Goal: Task Accomplishment & Management: Use online tool/utility

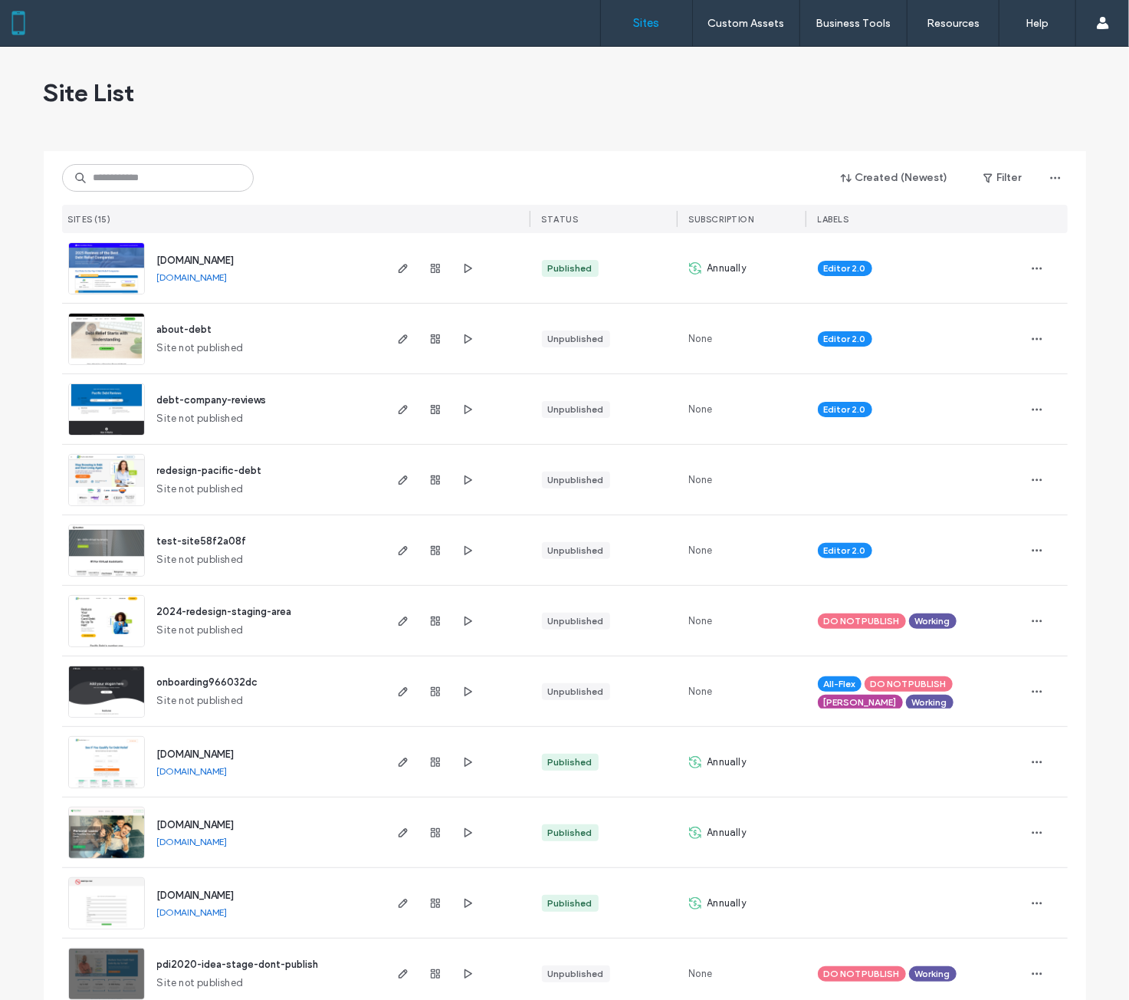
drag, startPoint x: 0, startPoint y: 0, endPoint x: 282, endPoint y: 157, distance: 322.9
click at [282, 157] on div "Created (Newest) Filter SITES (15) STATUS SUBSCRIPTION LABELS" at bounding box center [565, 192] width 1006 height 82
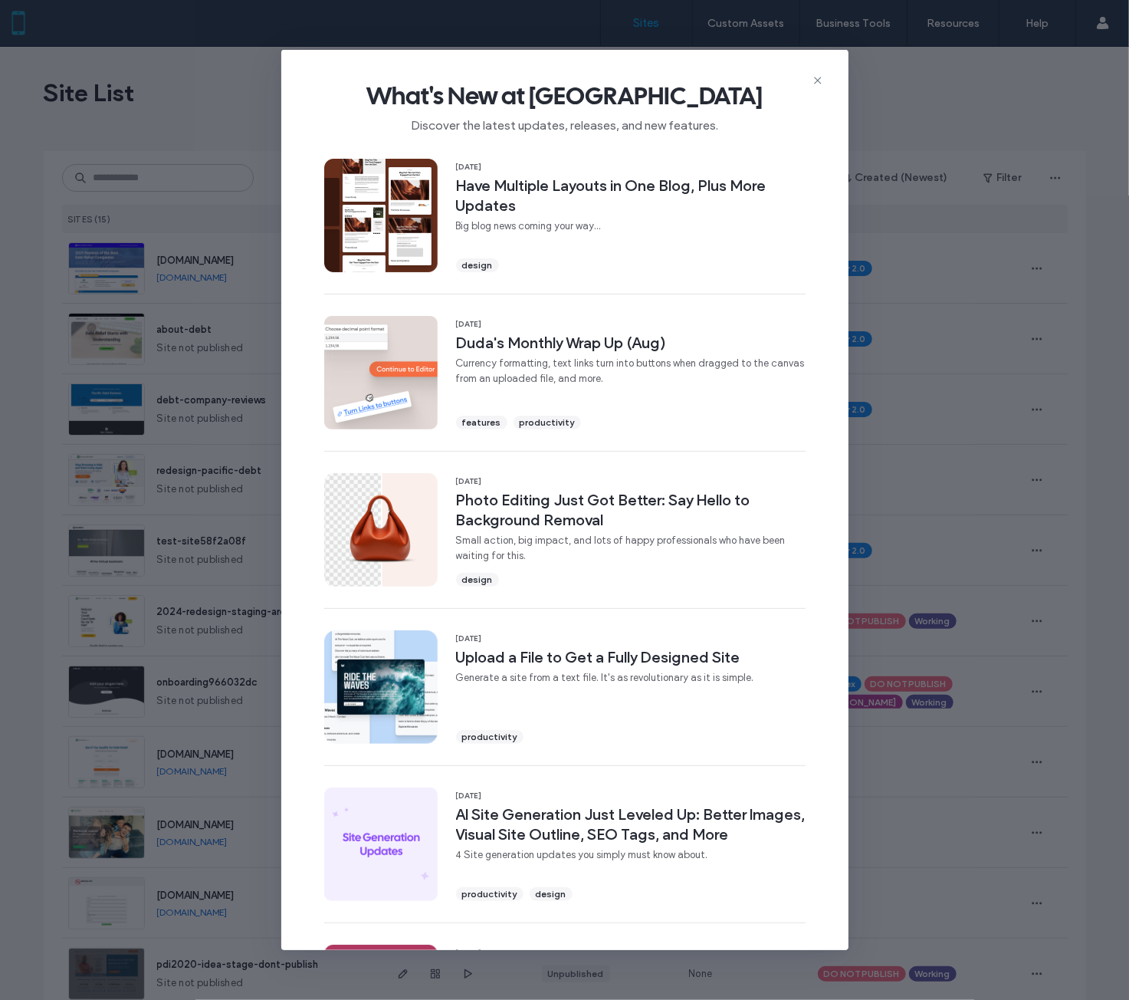
click at [204, 183] on div "What's New at [GEOGRAPHIC_DATA] Discover the latest updates, releases, and new …" at bounding box center [564, 500] width 1129 height 1000
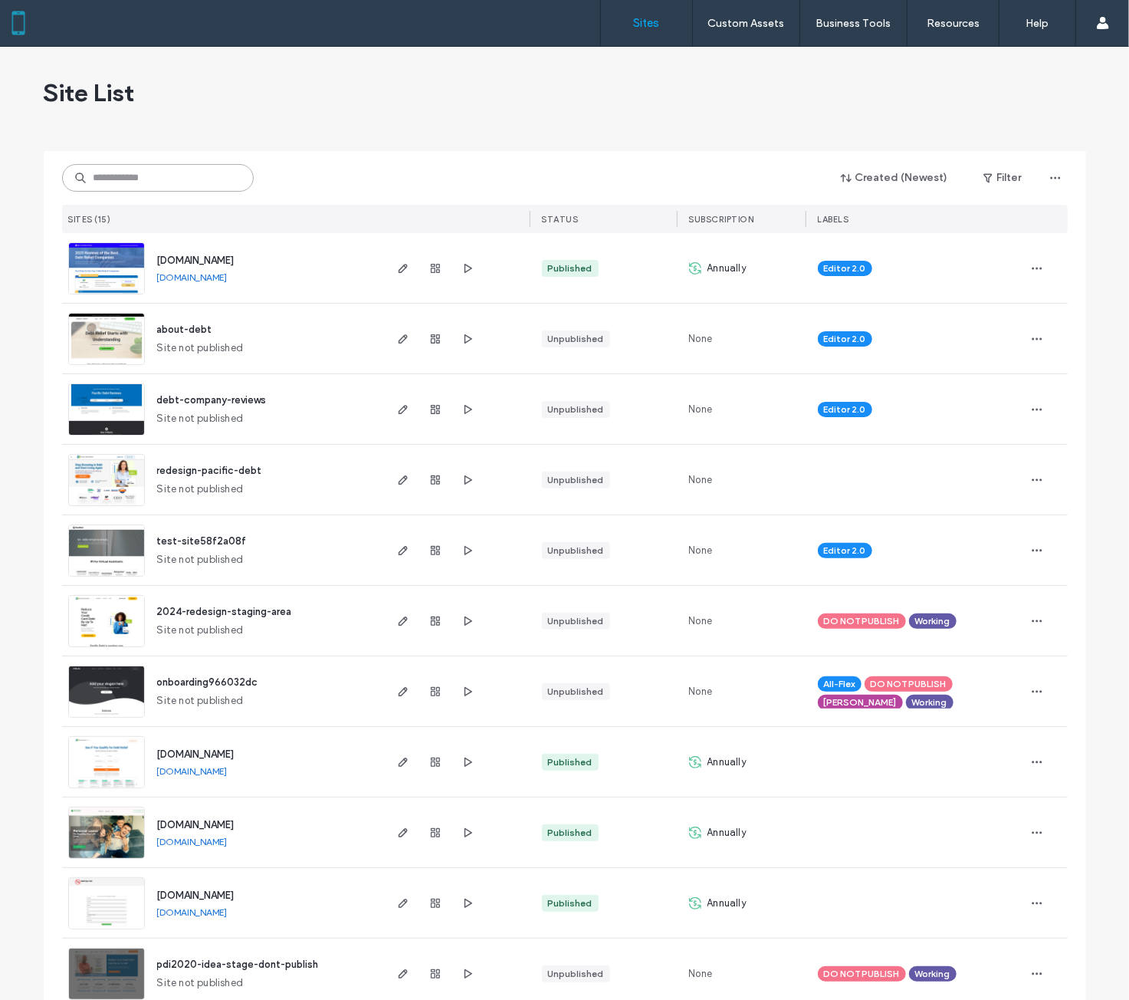
click at [204, 183] on input at bounding box center [158, 178] width 192 height 28
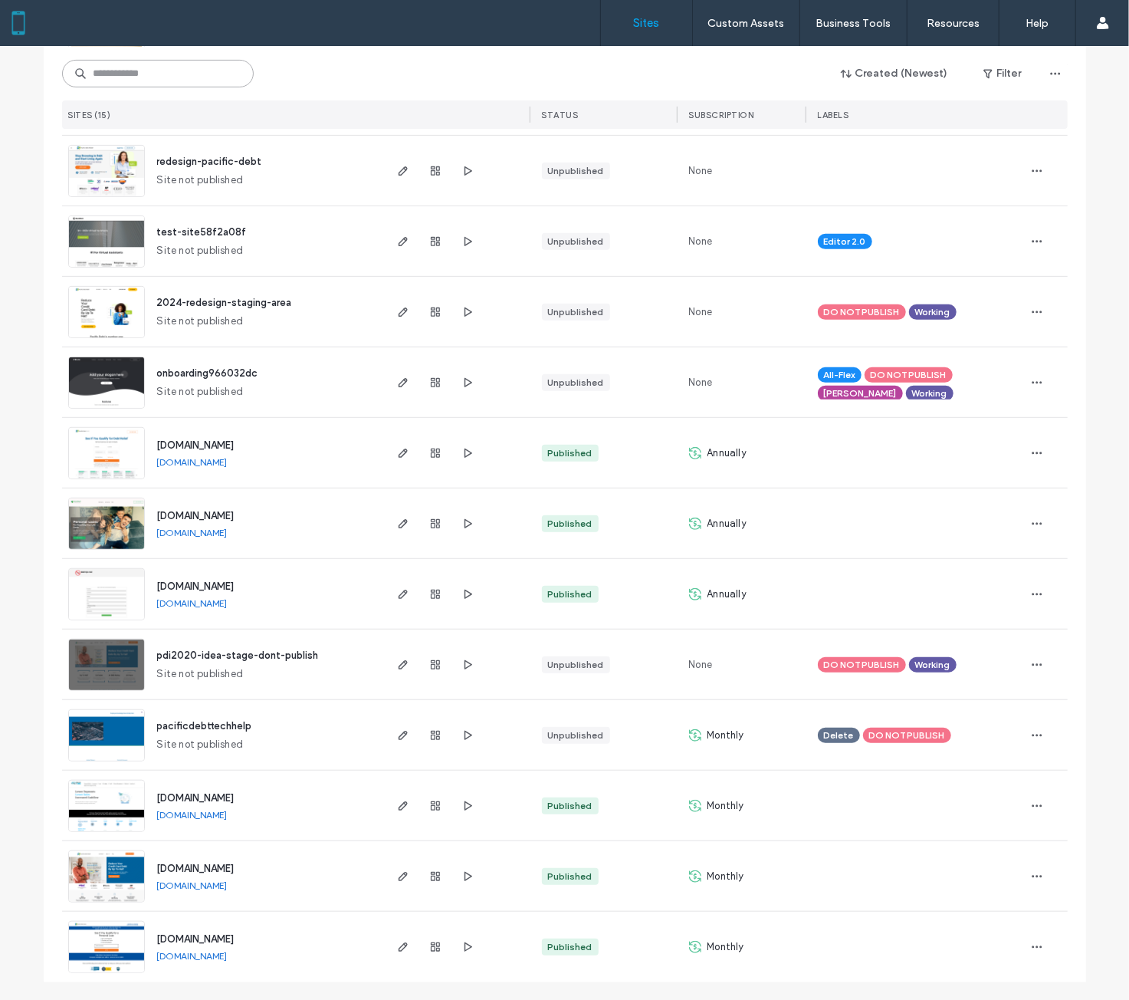
scroll to position [310, 0]
click at [215, 870] on span "[DOMAIN_NAME]" at bounding box center [195, 867] width 77 height 11
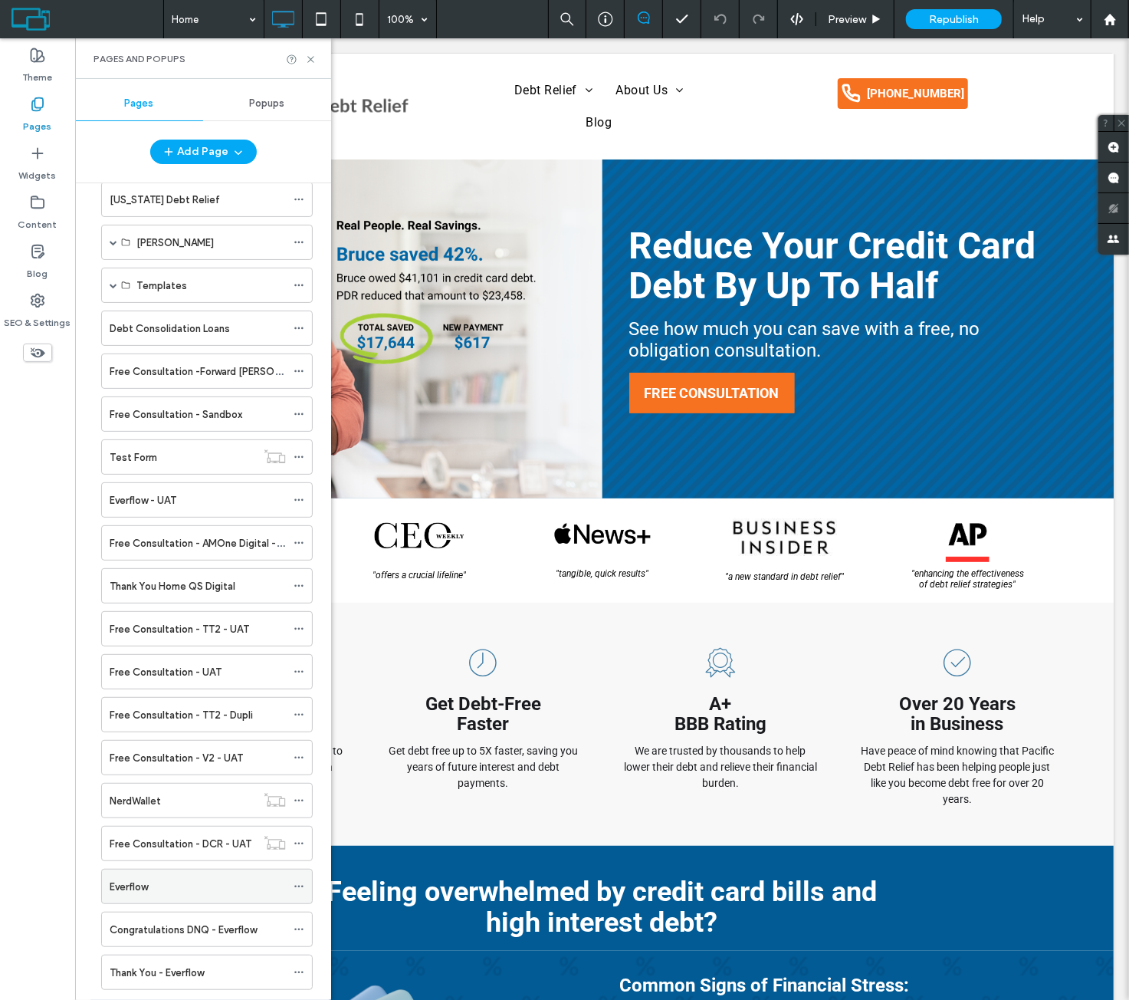
click at [147, 869] on div "Everflow" at bounding box center [198, 886] width 176 height 34
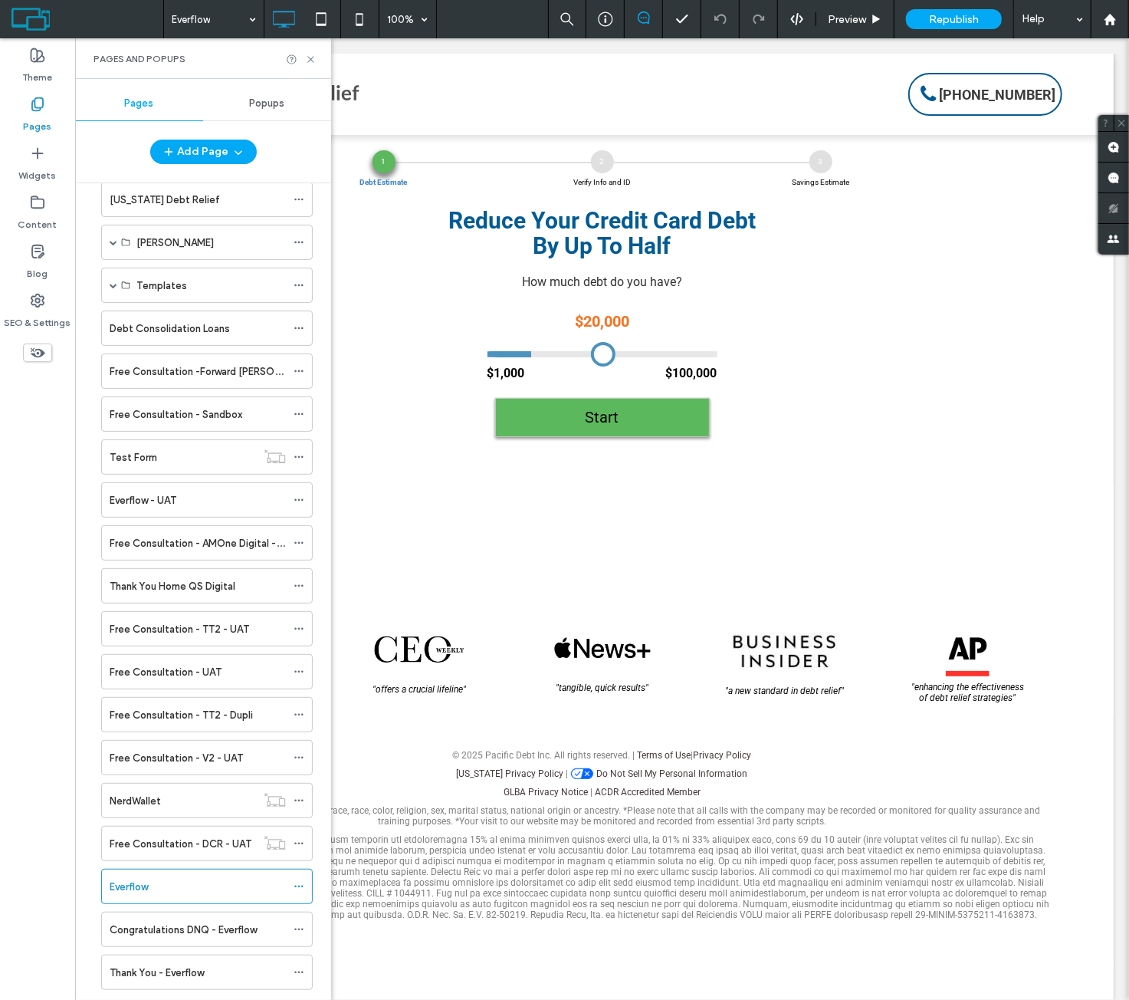
click at [311, 65] on div "Pages and Popups" at bounding box center [203, 58] width 256 height 41
click at [312, 61] on icon at bounding box center [310, 59] width 11 height 11
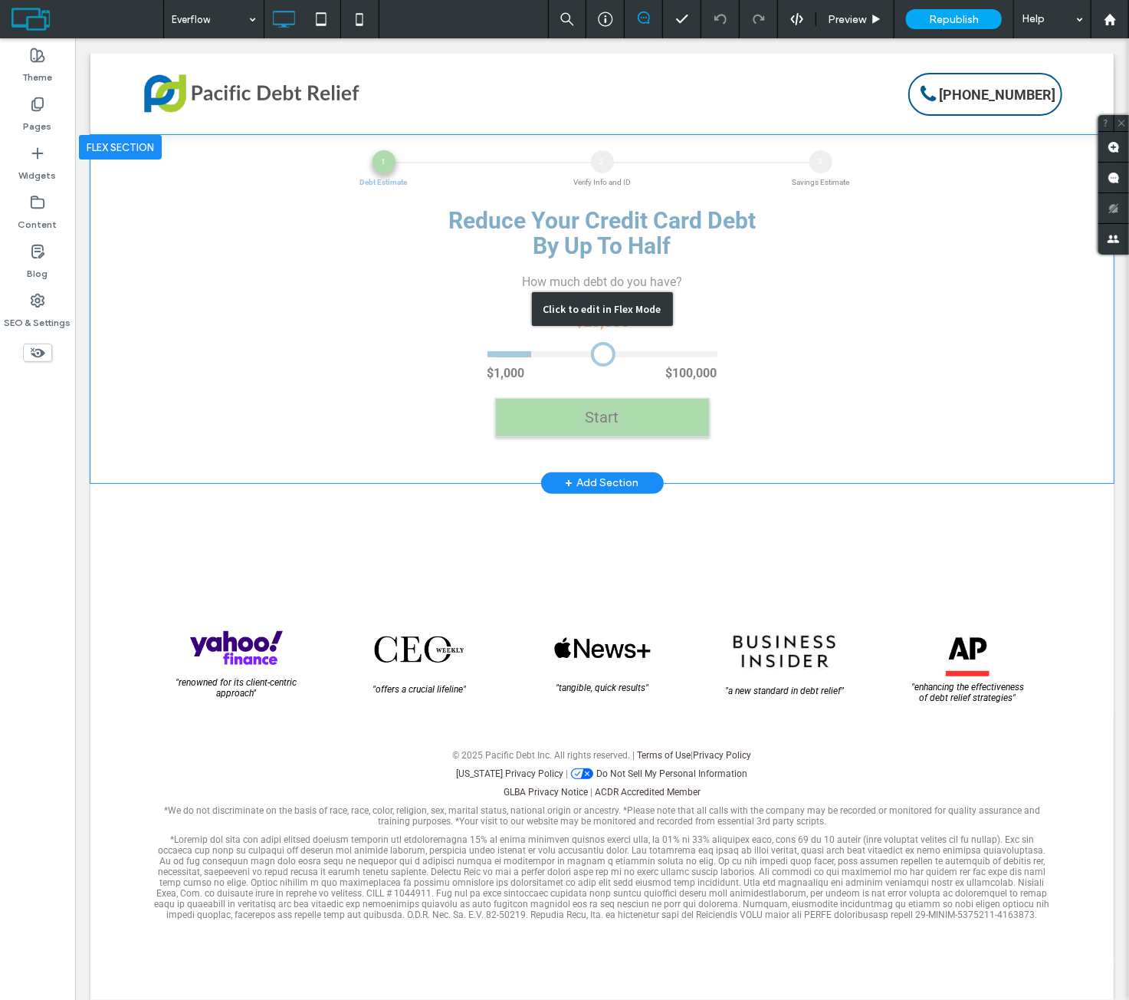
click at [350, 349] on div "Click to edit in Flex Mode" at bounding box center [601, 308] width 1023 height 348
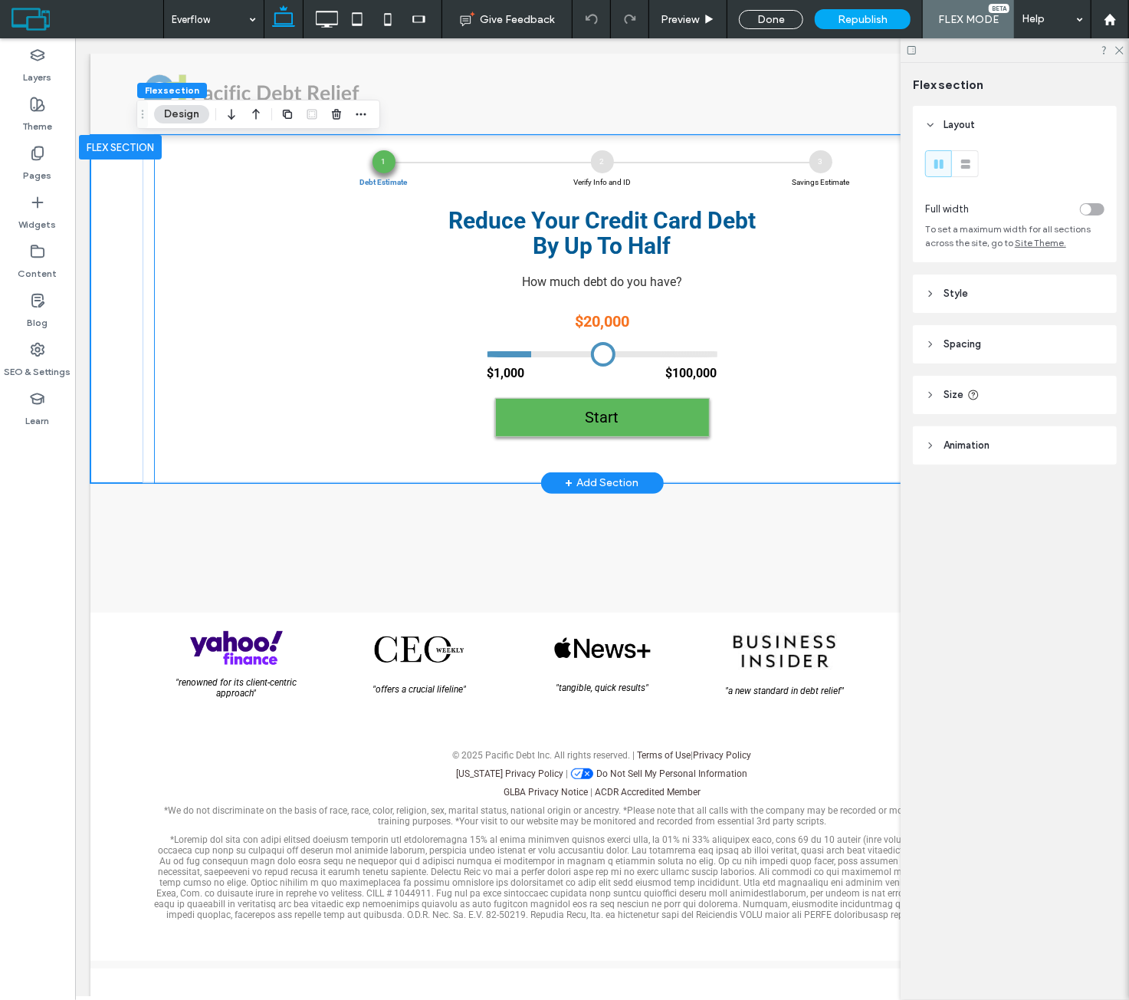
click at [337, 354] on div "1 Debt Estimate 2 Verify Info and ID 3 Savings Estimate Reduce Your Credit Card…" at bounding box center [601, 300] width 865 height 302
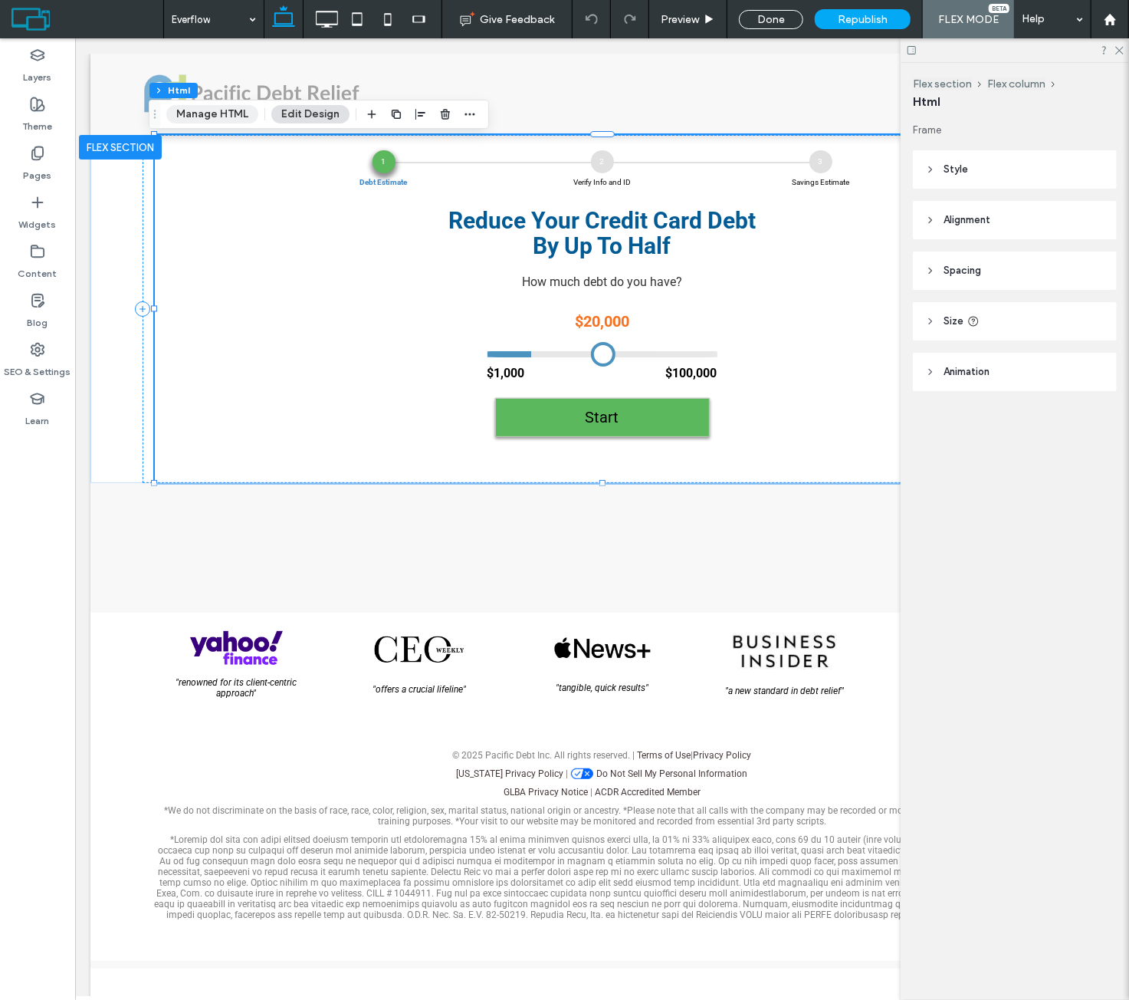
click at [227, 112] on button "Manage HTML" at bounding box center [212, 114] width 92 height 18
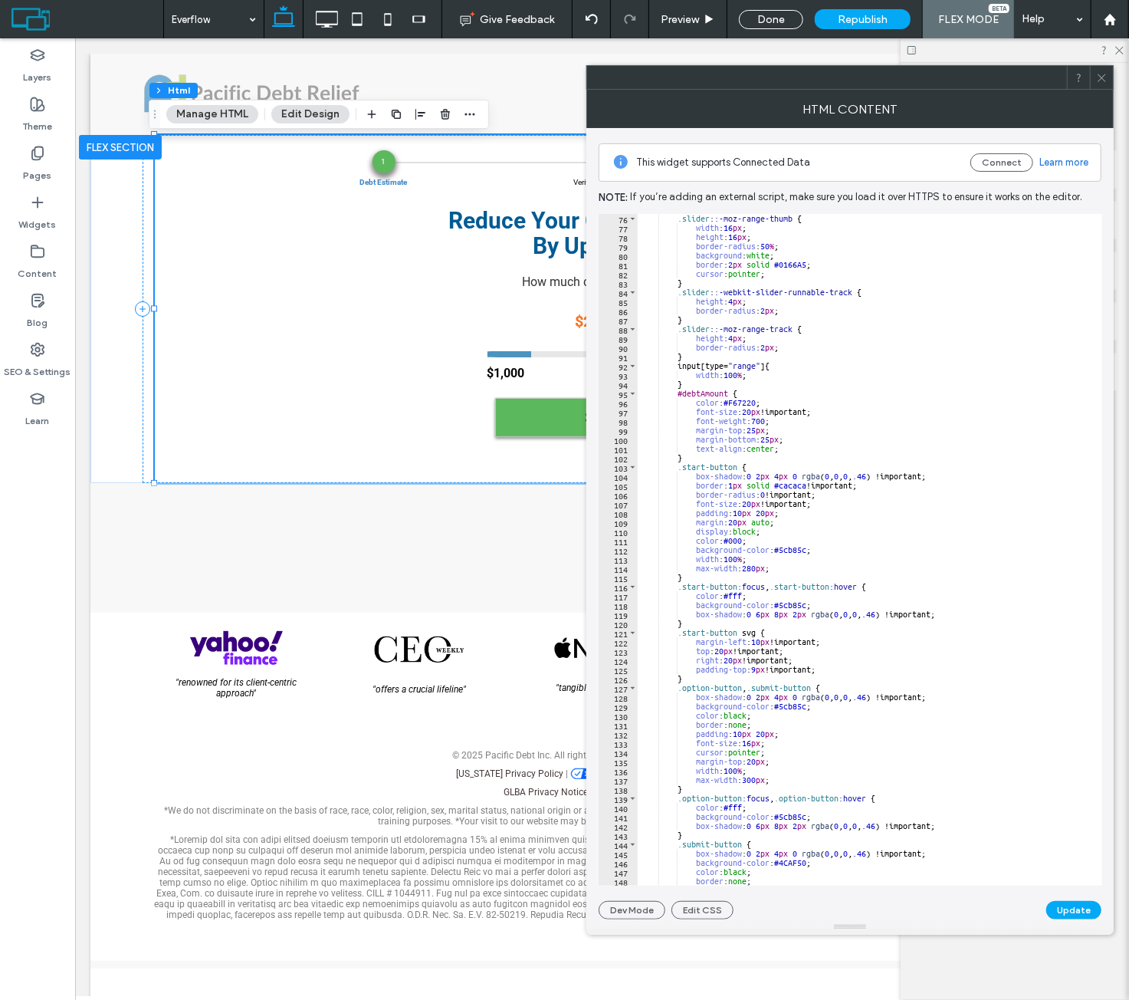
scroll to position [690, 0]
type textarea "**********"
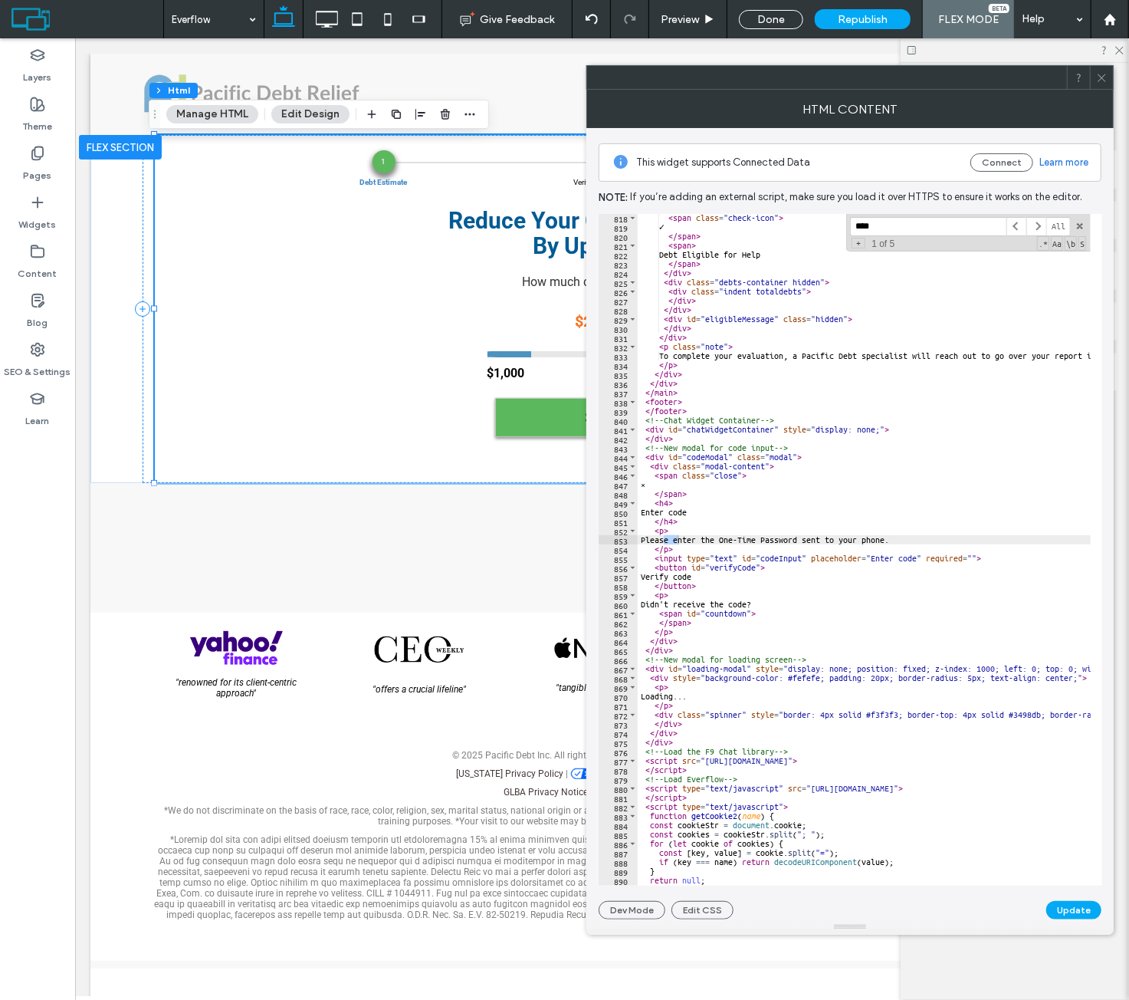
scroll to position [8059, 0]
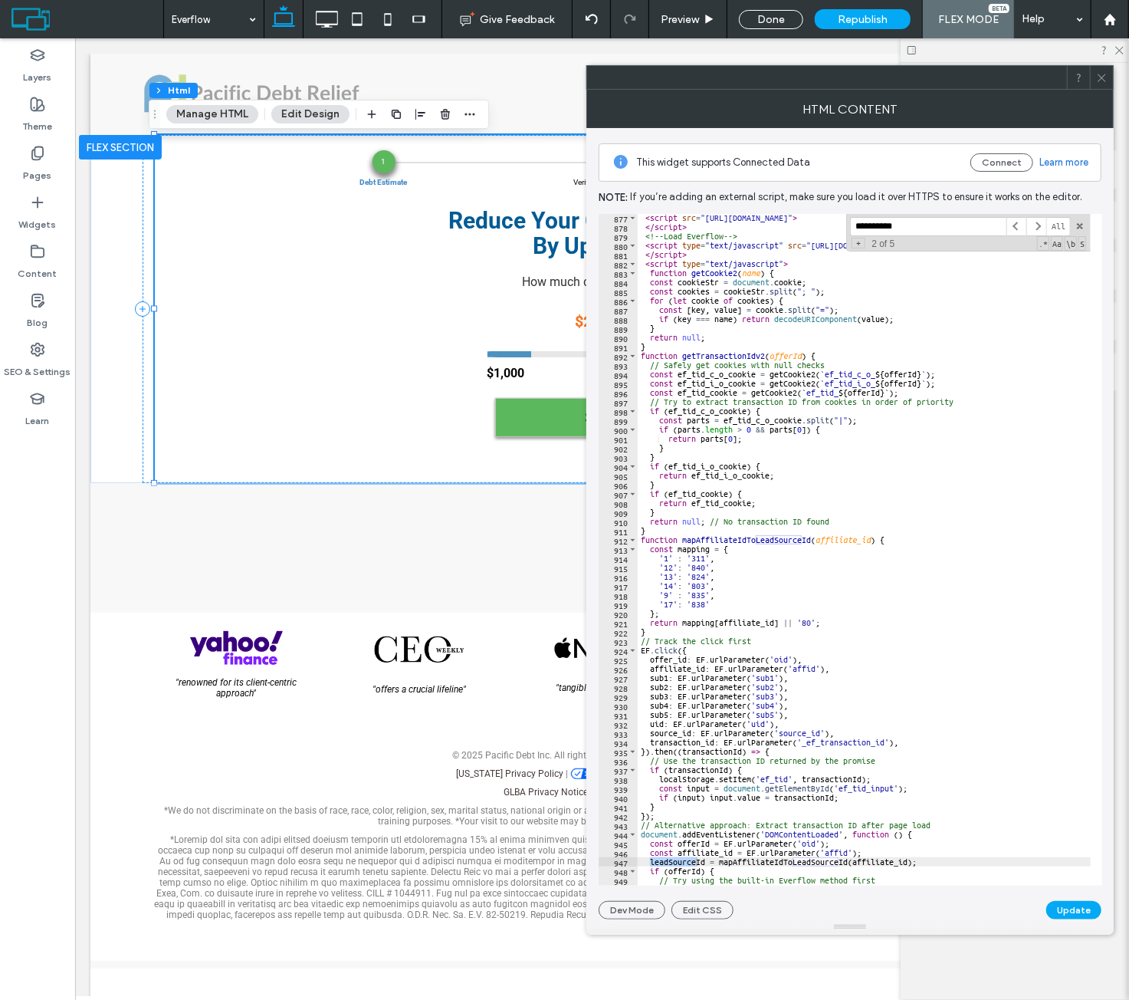
type input "**********"
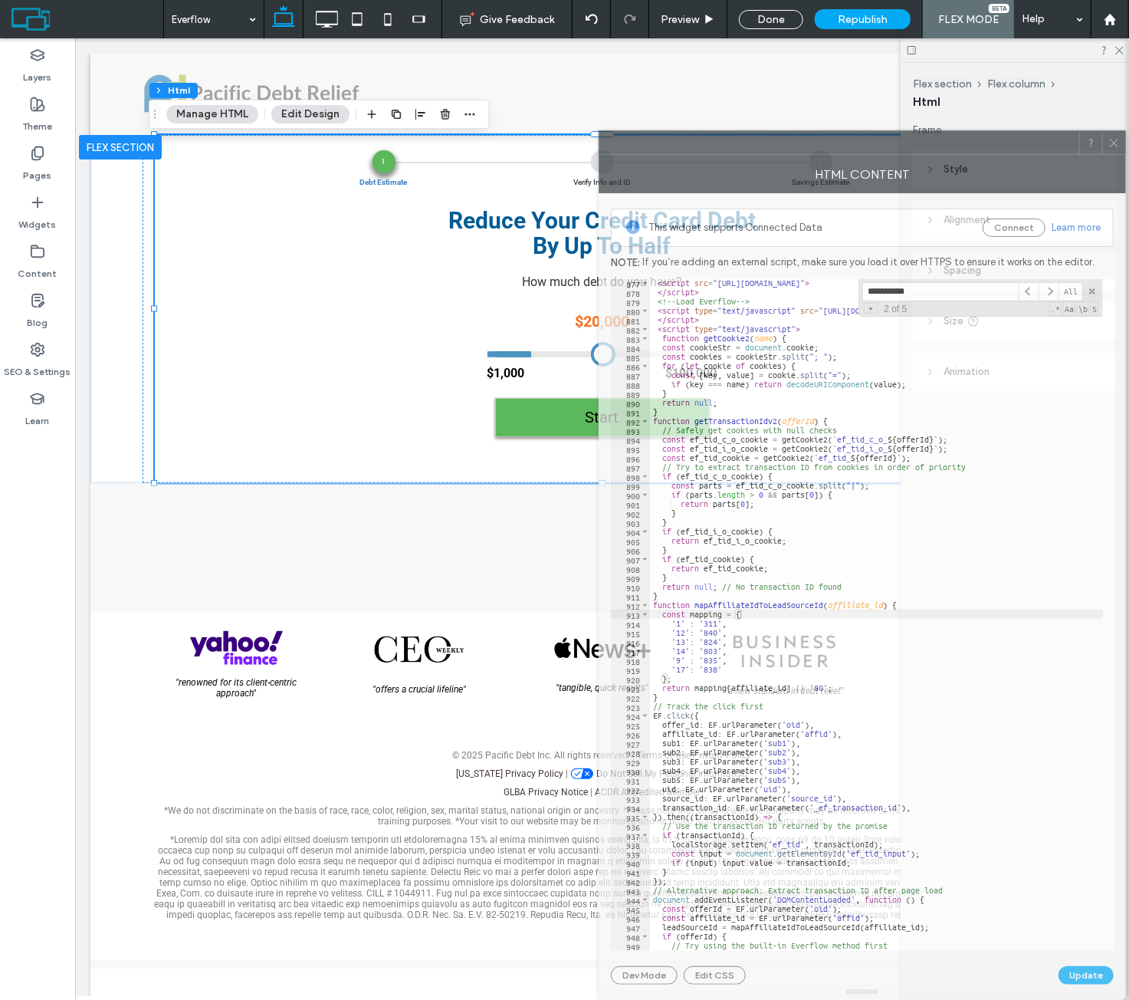
drag, startPoint x: 626, startPoint y: 84, endPoint x: 626, endPoint y: 314, distance: 230.0
click at [626, 314] on div "**********" at bounding box center [862, 564] width 527 height 869
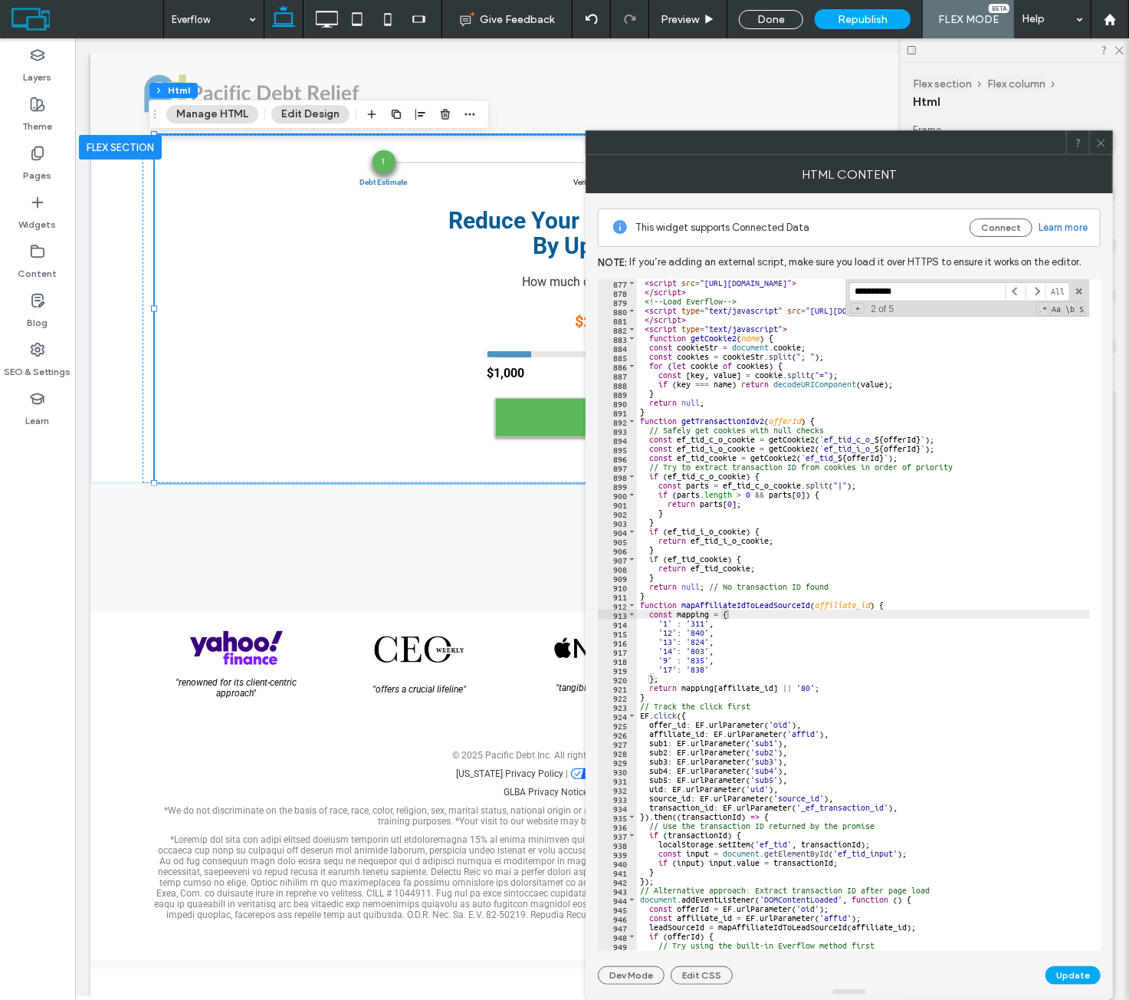
click at [1043, 299] on span at bounding box center [1036, 291] width 20 height 19
click at [1042, 294] on span at bounding box center [1036, 291] width 20 height 19
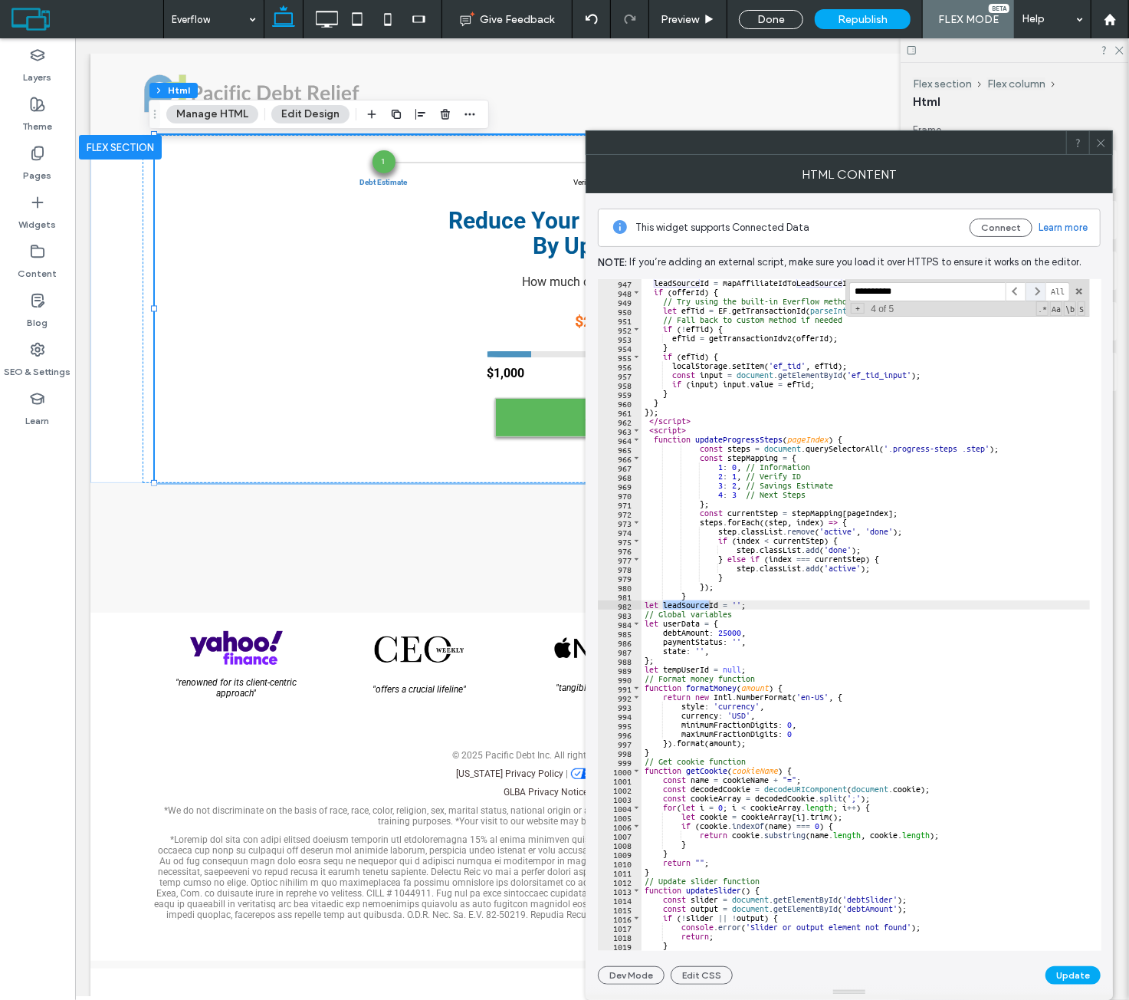
scroll to position [8703, 0]
click at [1033, 292] on span at bounding box center [1036, 291] width 20 height 19
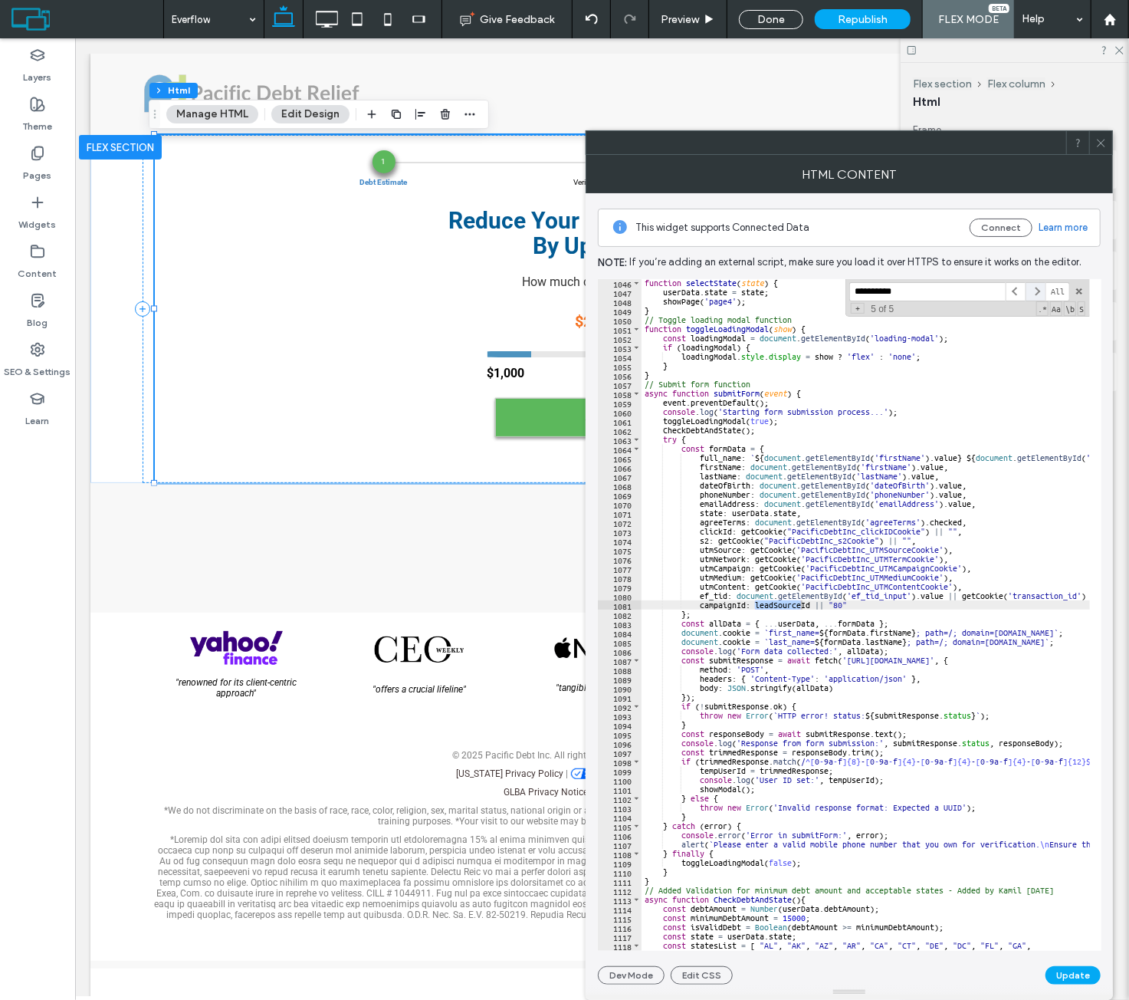
scroll to position [9614, 0]
click at [1033, 292] on span at bounding box center [1036, 291] width 20 height 19
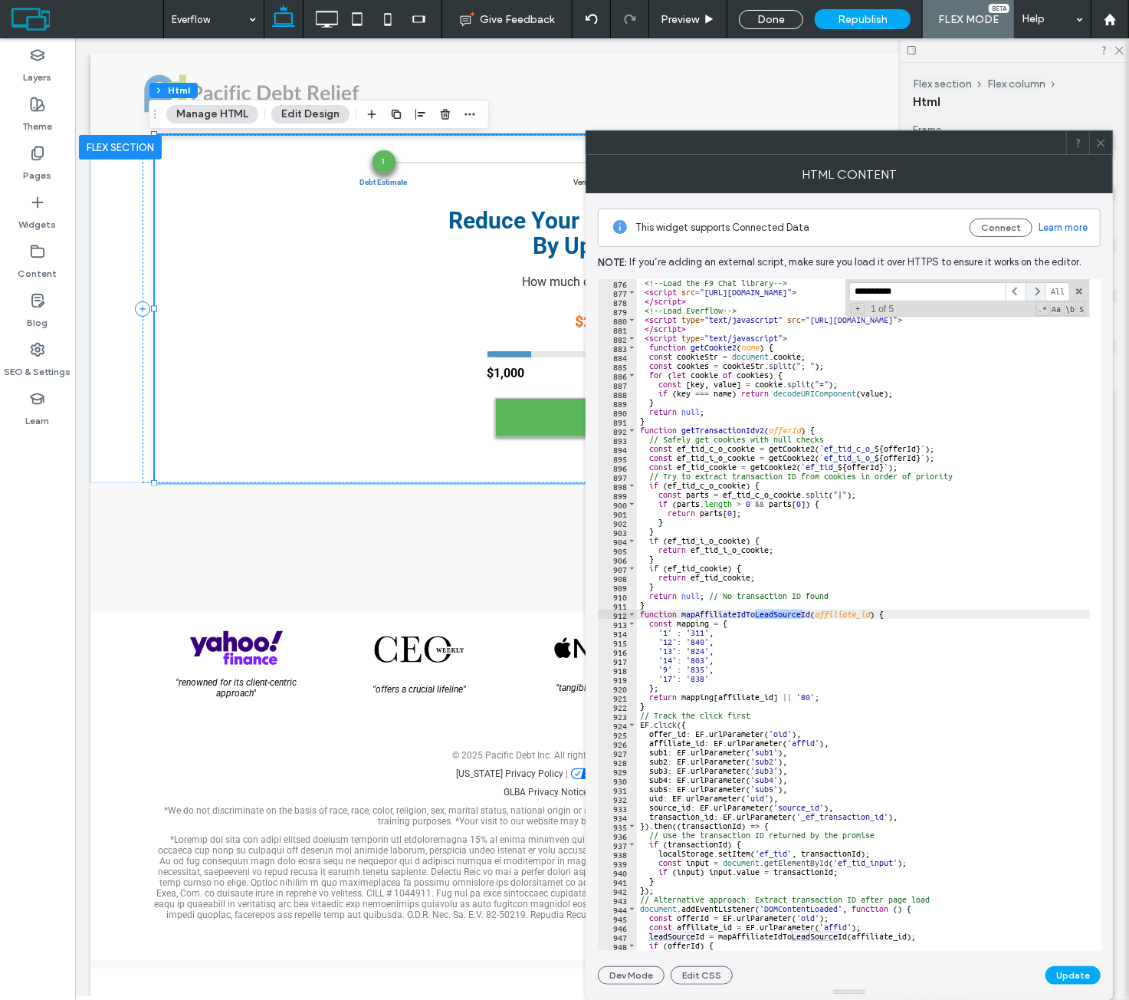
click at [1035, 294] on span at bounding box center [1036, 291] width 20 height 19
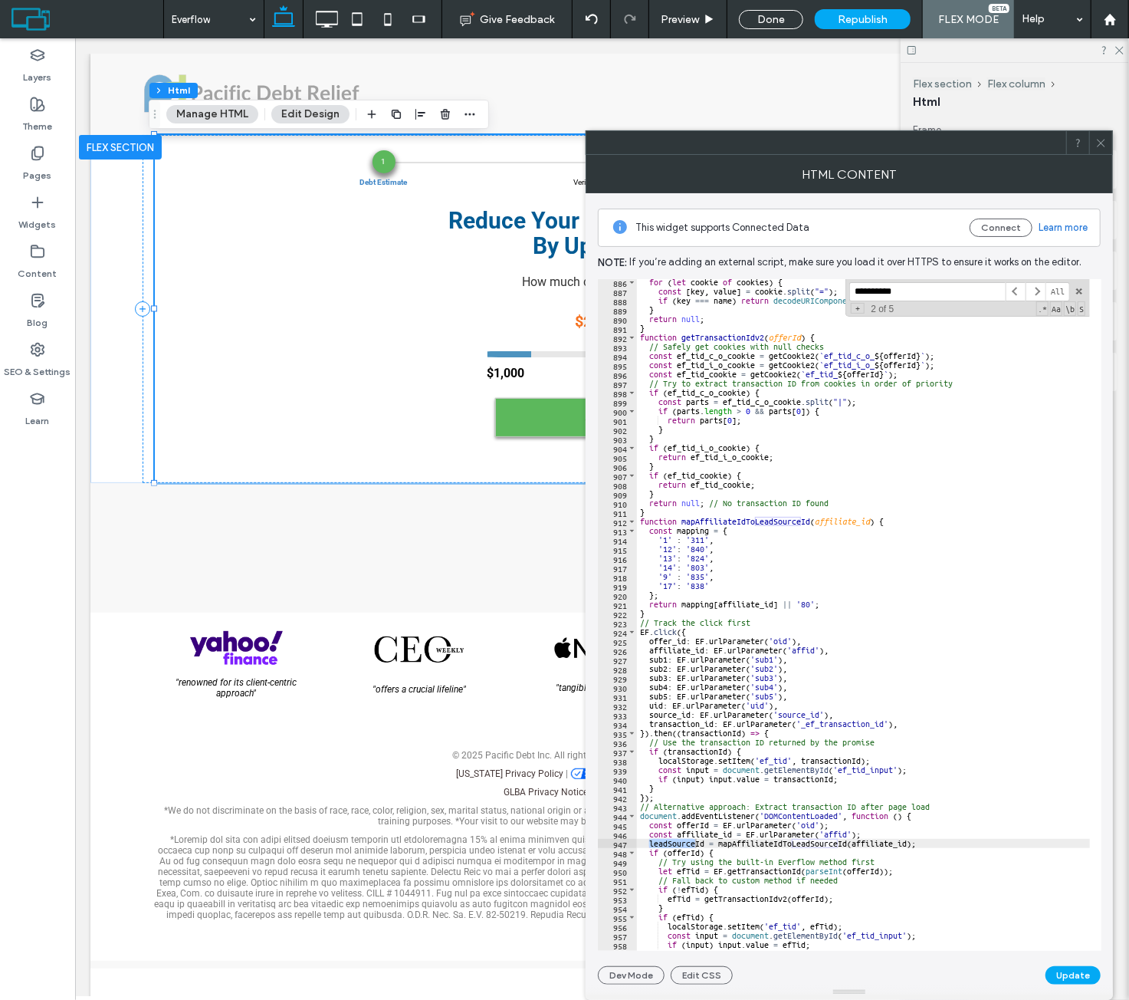
scroll to position [8281, 0]
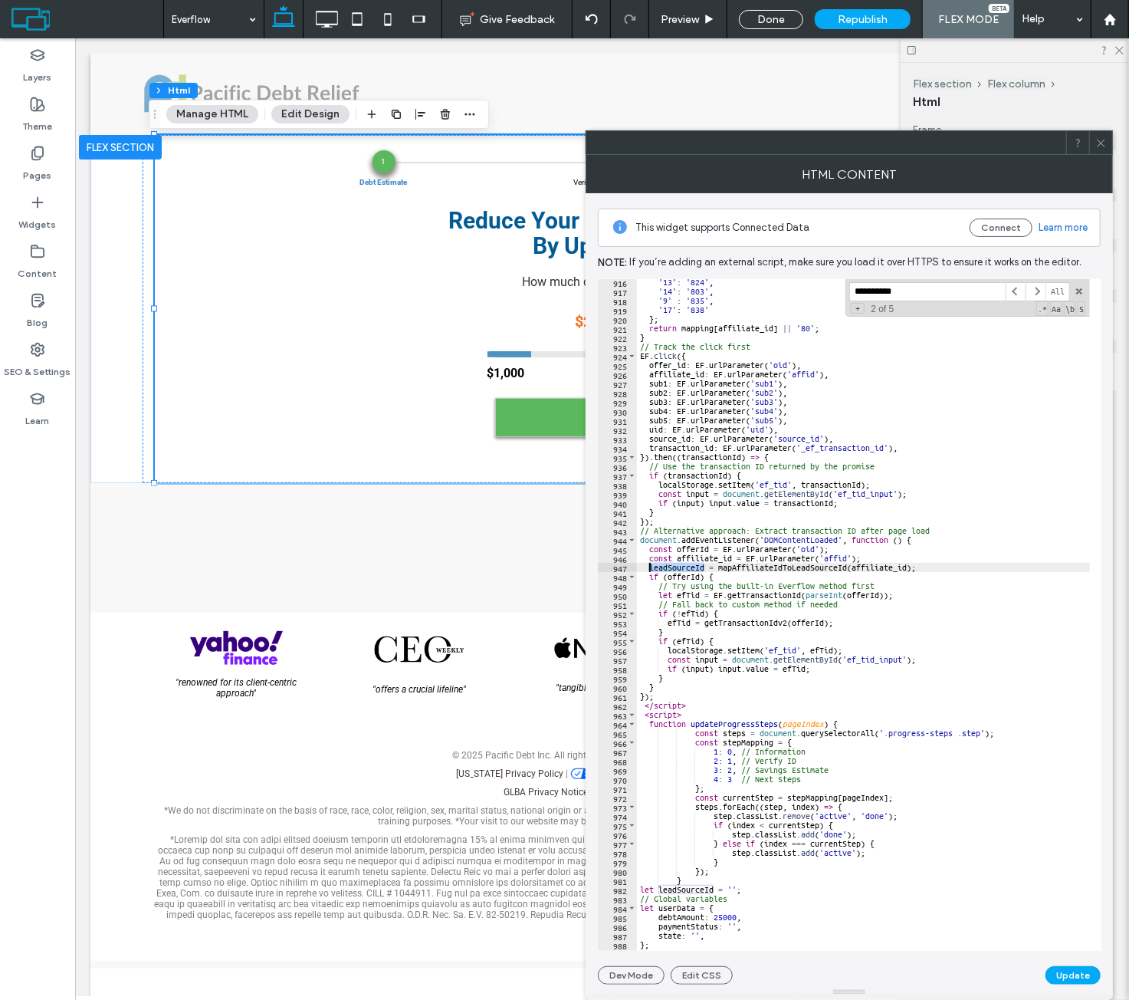
scroll to position [8465, 0]
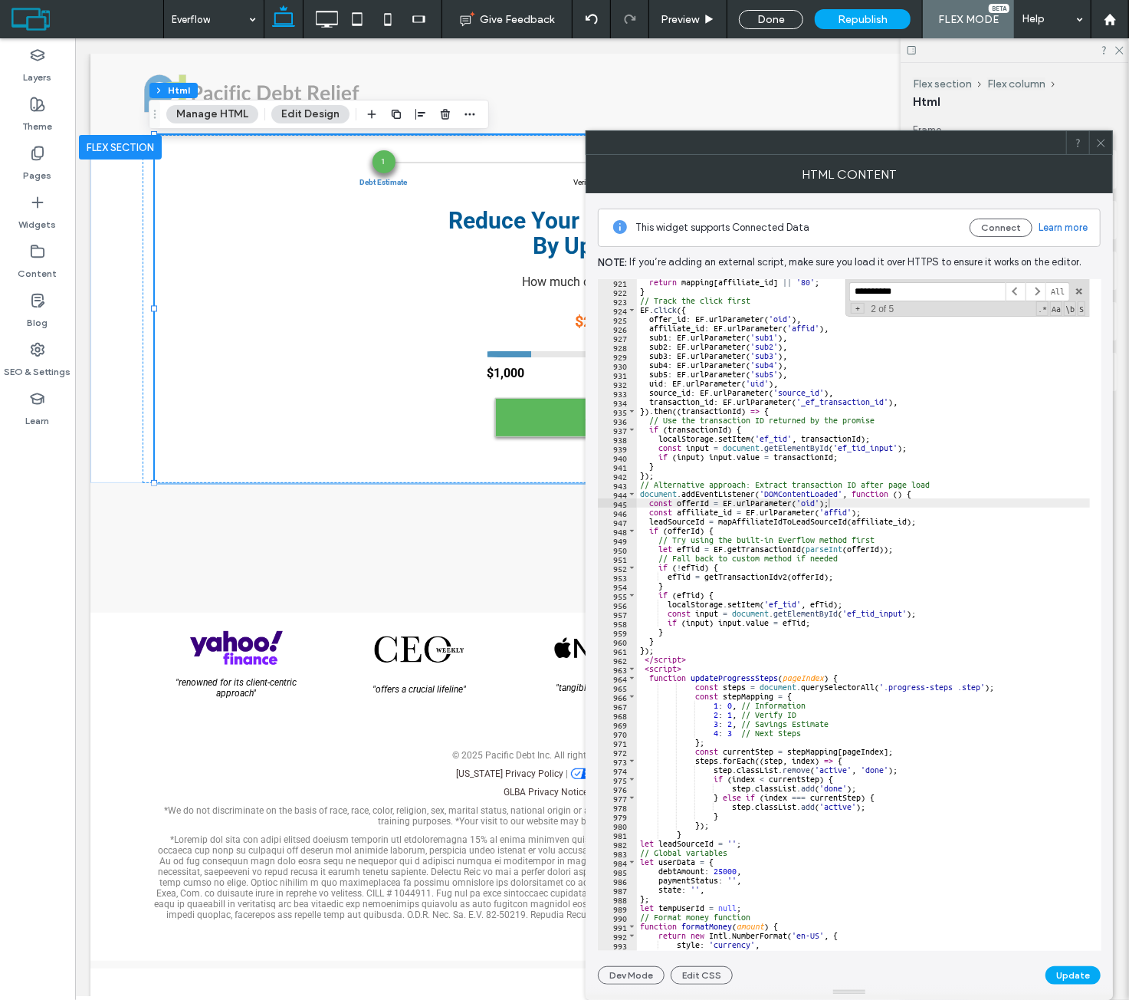
click at [81, 742] on body "Click To Paste Row Debt Relief Debt Calculator Educational Resources Customer R…" at bounding box center [601, 518] width 1054 height 961
click at [85, 655] on body "Click To Paste Row Debt Relief Debt Calculator Educational Resources Customer R…" at bounding box center [601, 518] width 1054 height 961
click at [85, 563] on body "Click To Paste Row Debt Relief Debt Calculator Educational Resources Customer R…" at bounding box center [601, 518] width 1054 height 961
drag, startPoint x: 871, startPoint y: 510, endPoint x: 634, endPoint y: 508, distance: 236.9
click at [634, 508] on div "**********" at bounding box center [850, 615] width 504 height 672
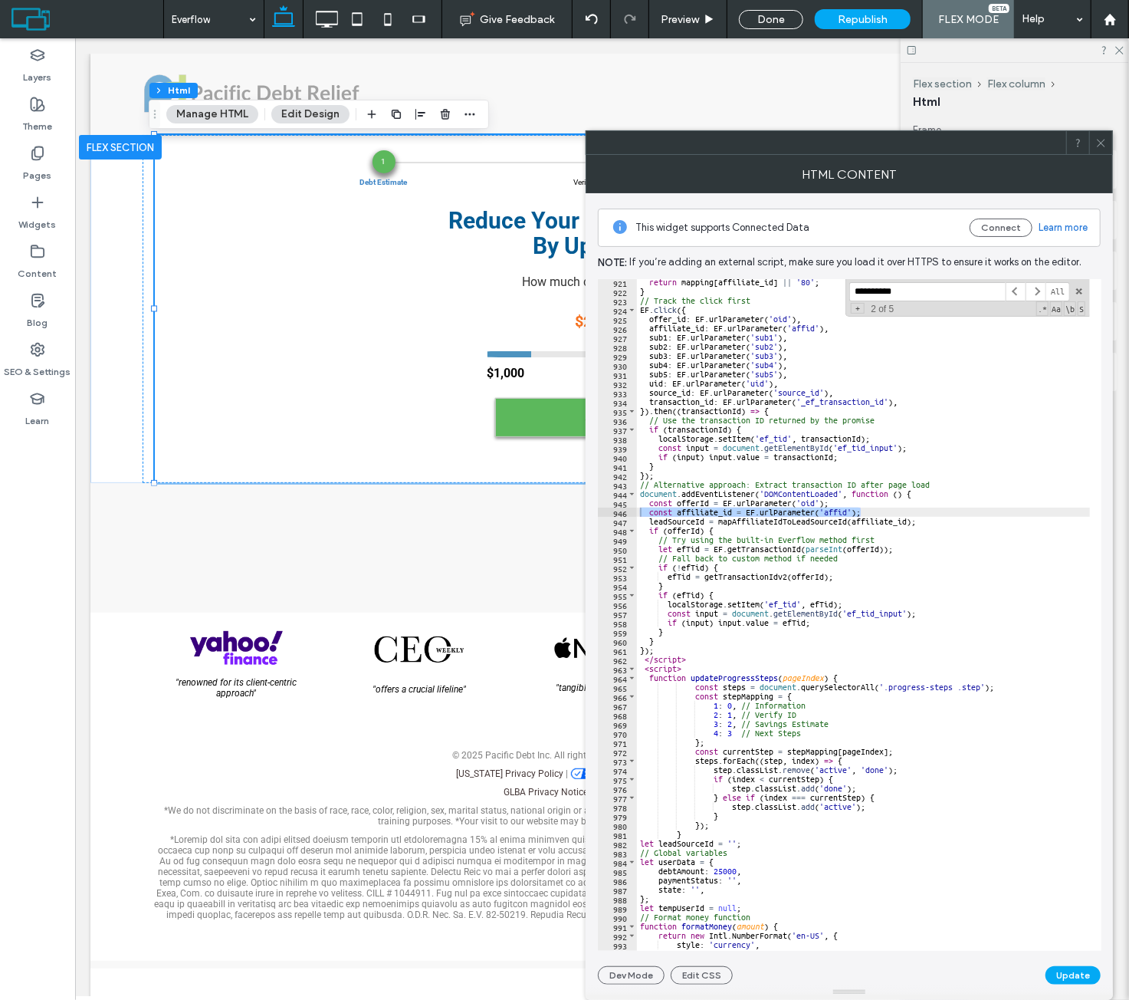
click at [83, 547] on body "Click To Paste Row Debt Relief Debt Calculator Educational Resources Customer R…" at bounding box center [601, 518] width 1054 height 961
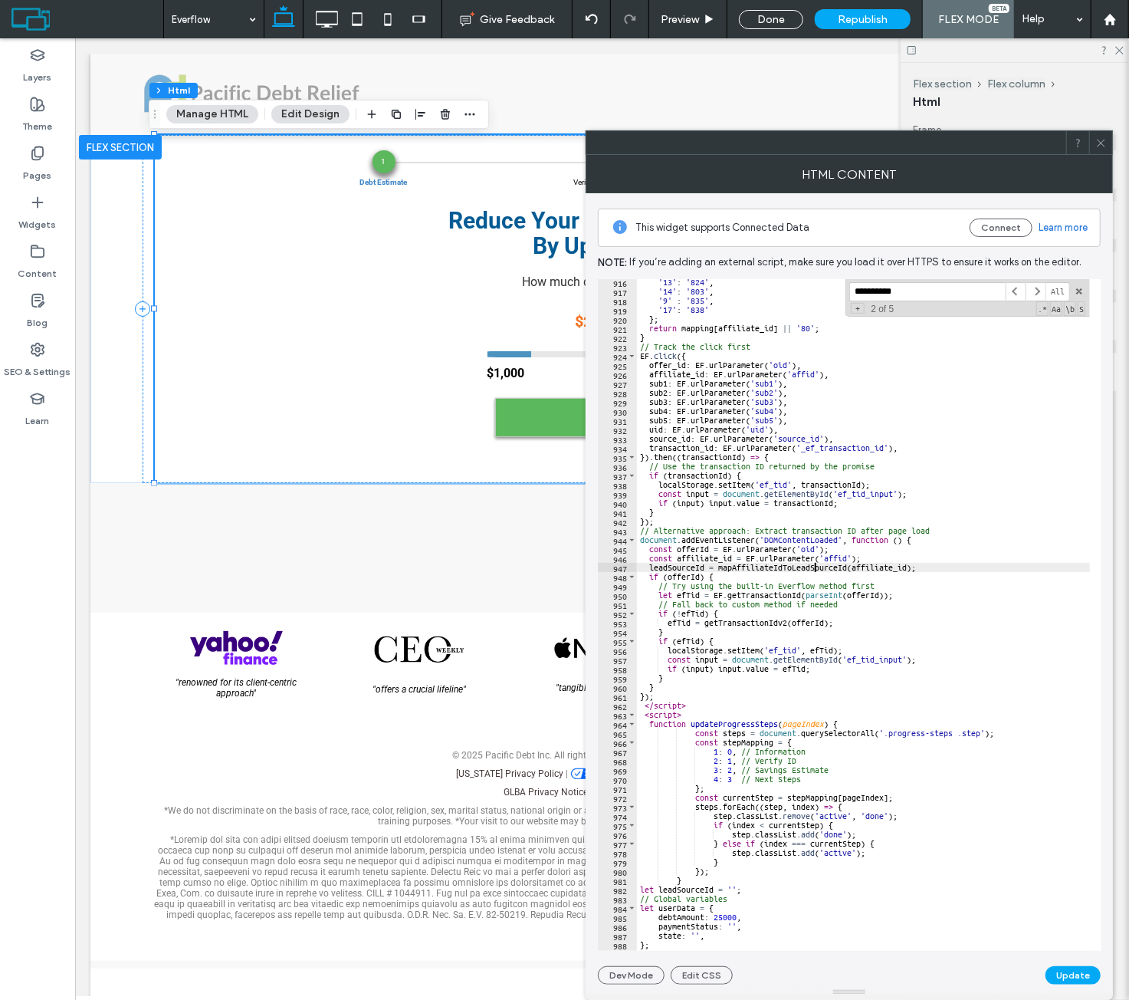
scroll to position [8373, 0]
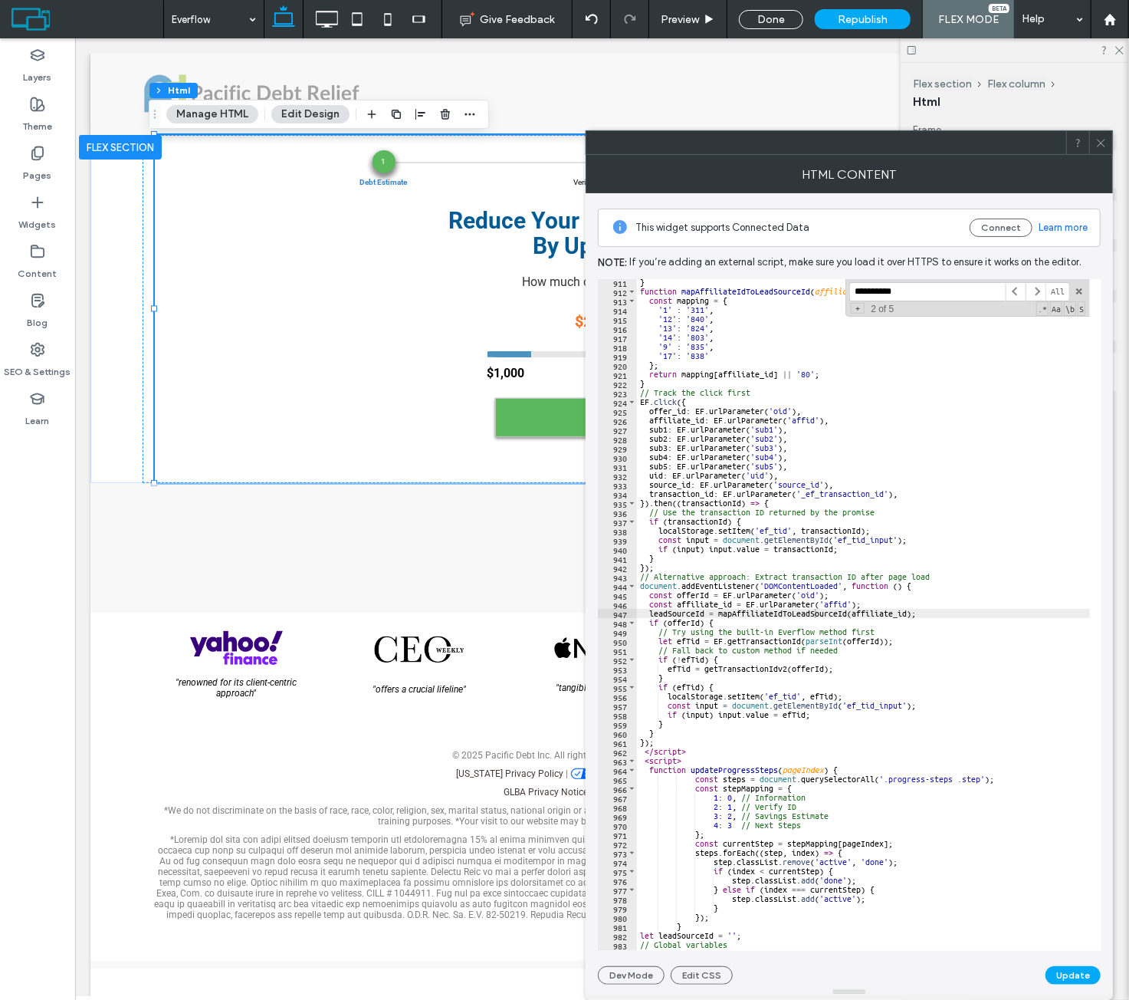
click at [77, 388] on body "Click To Paste Row Debt Relief Debt Calculator Educational Resources Customer R…" at bounding box center [601, 518] width 1054 height 961
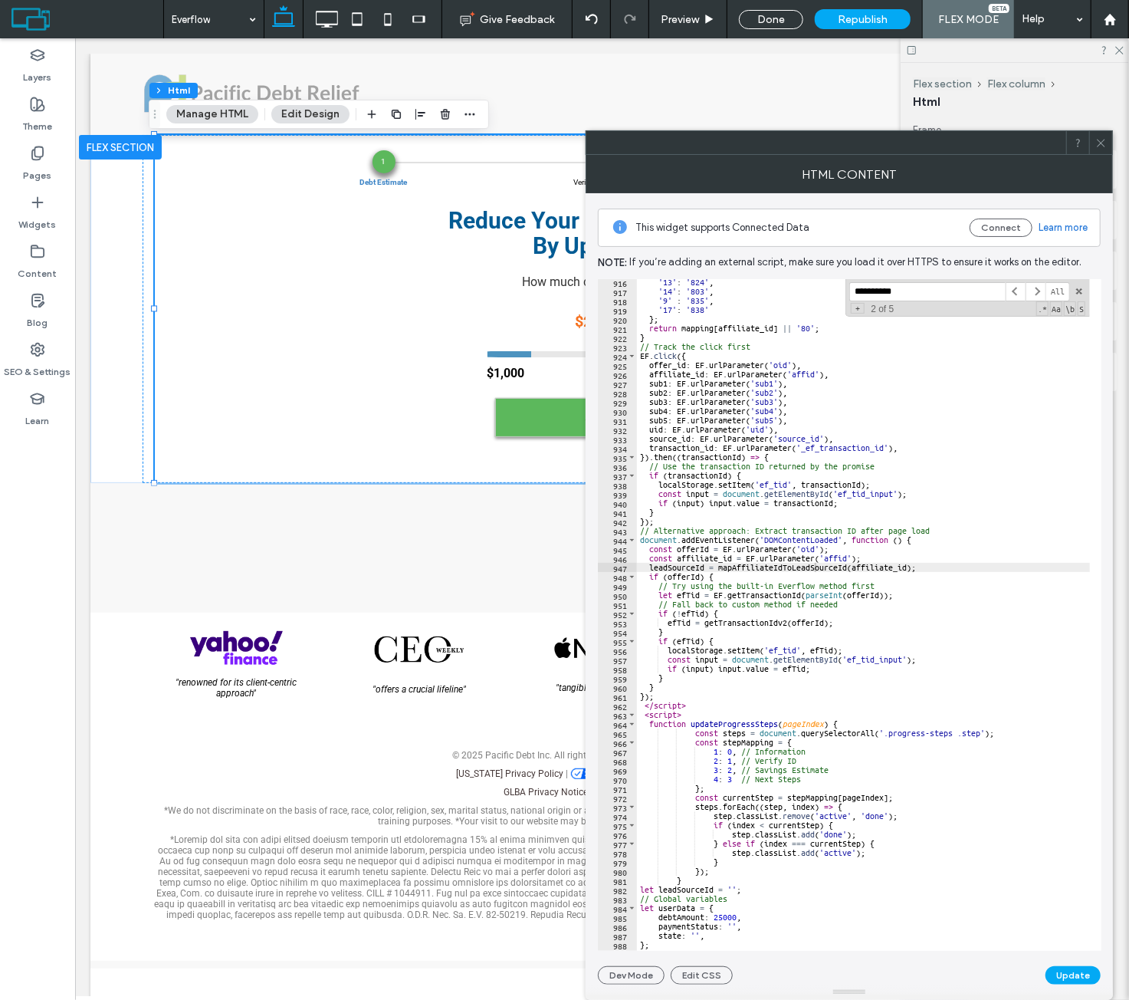
scroll to position [8419, 0]
type textarea "**********"
click at [125, 43] on body "Click To Paste Row Debt Relief Debt Calculator Educational Resources Customer R…" at bounding box center [601, 518] width 1054 height 961
click at [85, 667] on body "Click To Paste Row Debt Relief Debt Calculator Educational Resources Customer R…" at bounding box center [601, 518] width 1054 height 961
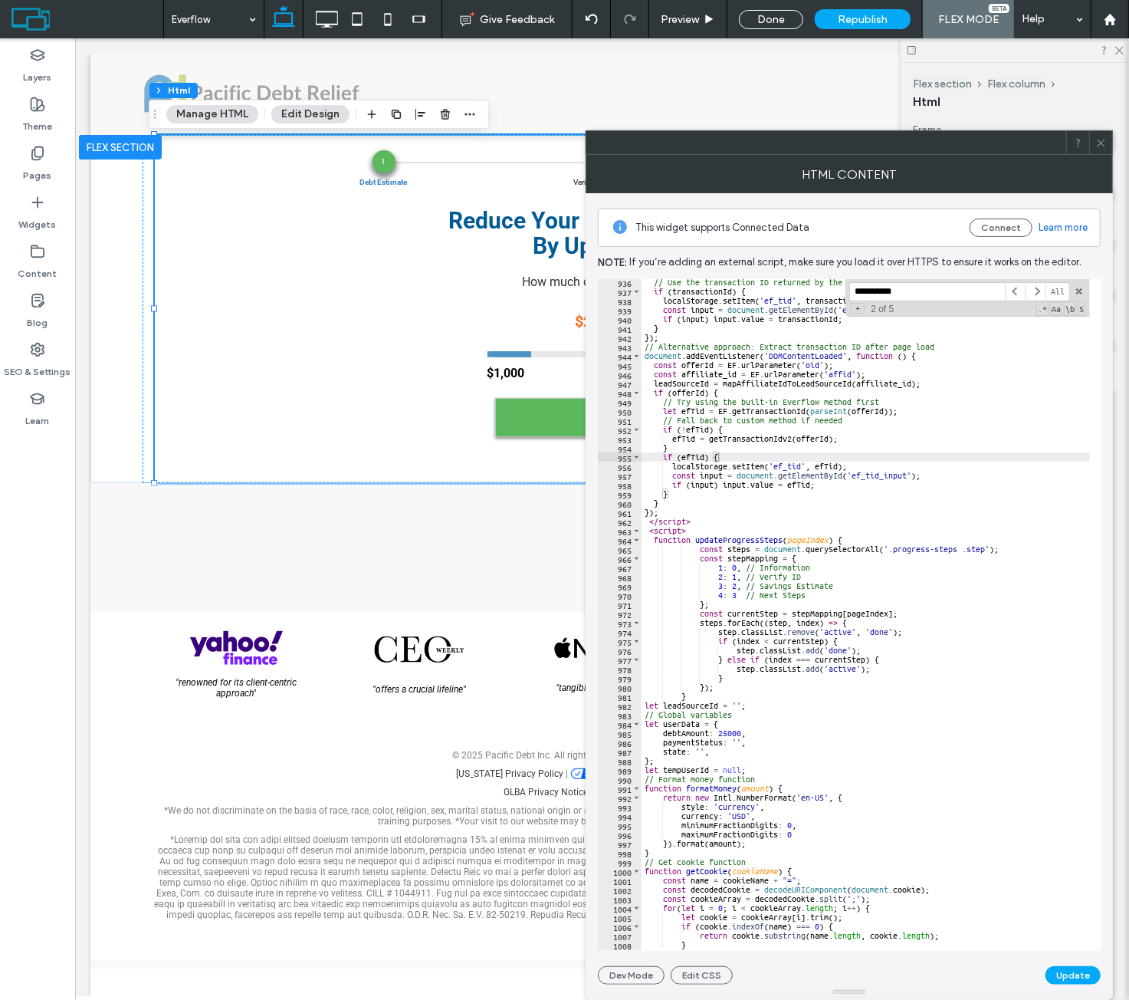
scroll to position [8603, 0]
